Goal: Task Accomplishment & Management: Use online tool/utility

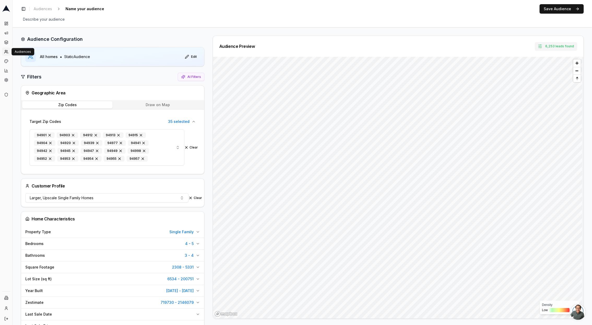
click at [7, 51] on icon at bounding box center [6, 52] width 4 height 4
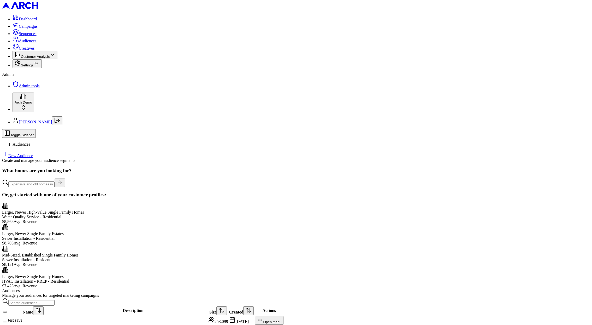
click at [21, 58] on span "Customer Analysis" at bounding box center [35, 57] width 29 height 4
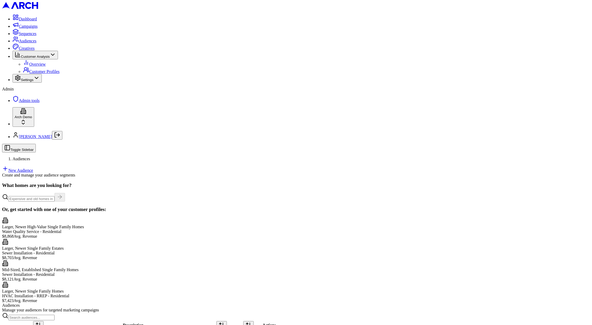
click at [32, 74] on span "Customer Profiles" at bounding box center [44, 71] width 30 height 4
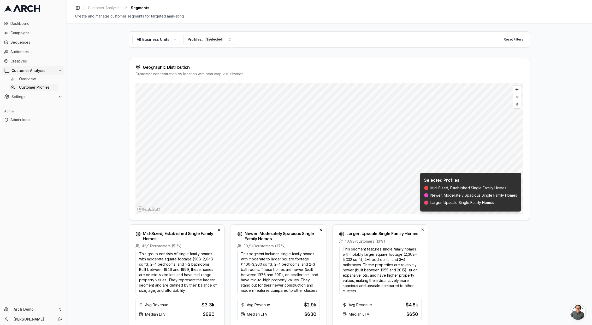
click at [451, 283] on div "Mid-Sized, Established Single Family Homes 42,912 customers ( 51 %) This group …" at bounding box center [329, 282] width 401 height 117
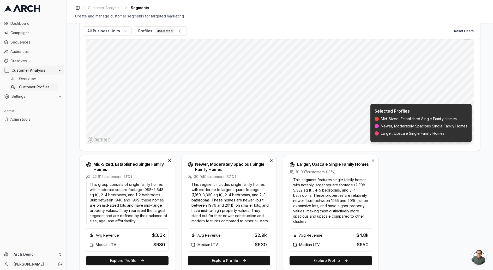
scroll to position [69, 0]
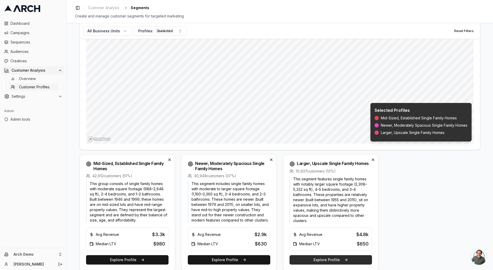
click at [344, 259] on button "Explore Profile" at bounding box center [331, 260] width 83 height 9
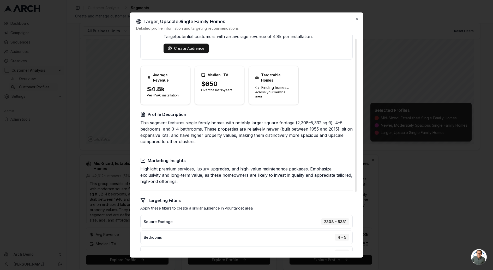
scroll to position [0, 0]
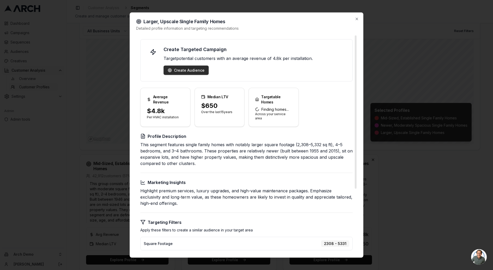
click at [170, 73] on button "Create Audience" at bounding box center [186, 70] width 45 height 9
click at [192, 68] on div "Create Audience" at bounding box center [186, 70] width 37 height 5
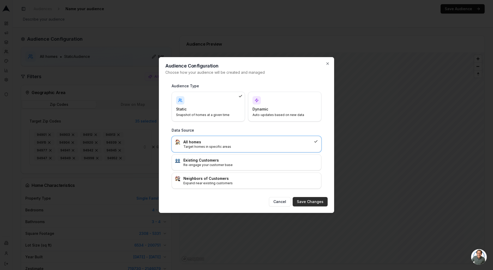
click at [317, 200] on button "Save Changes" at bounding box center [310, 201] width 35 height 9
